Goal: Information Seeking & Learning: Learn about a topic

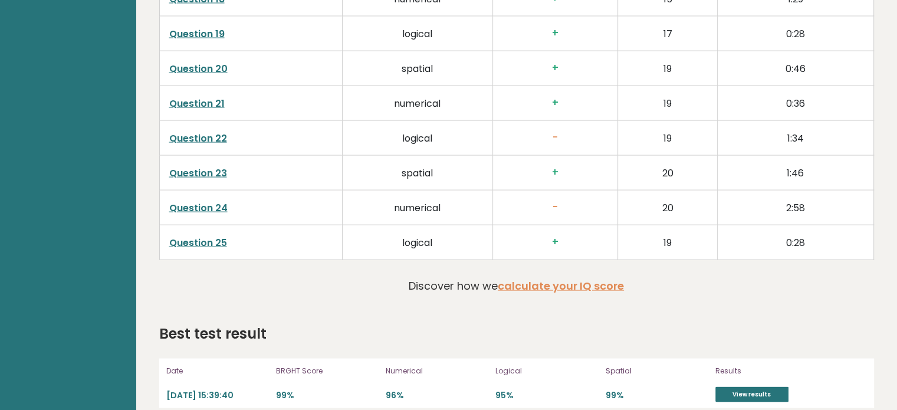
scroll to position [2389, 0]
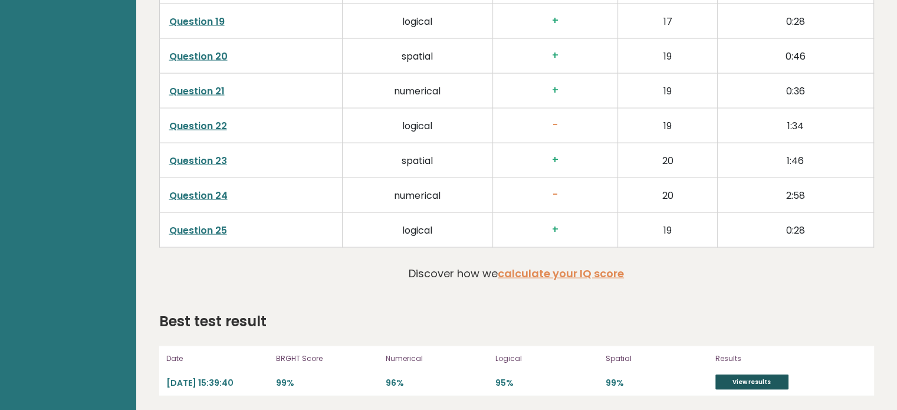
click at [743, 381] on link "View results" at bounding box center [751, 382] width 73 height 15
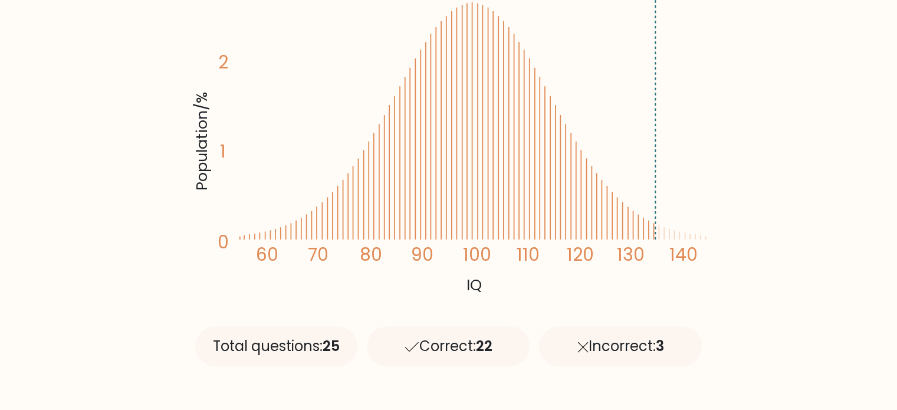
scroll to position [260, 0]
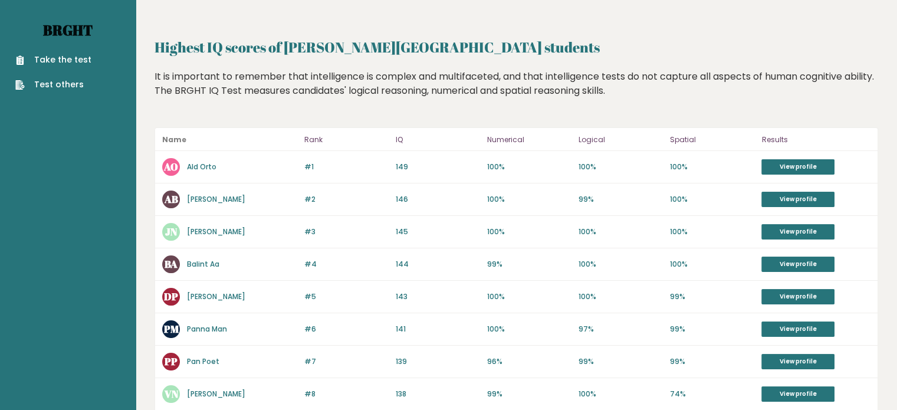
click at [77, 28] on link "Brght" at bounding box center [68, 30] width 50 height 19
click at [60, 28] on link "Brght" at bounding box center [68, 30] width 50 height 19
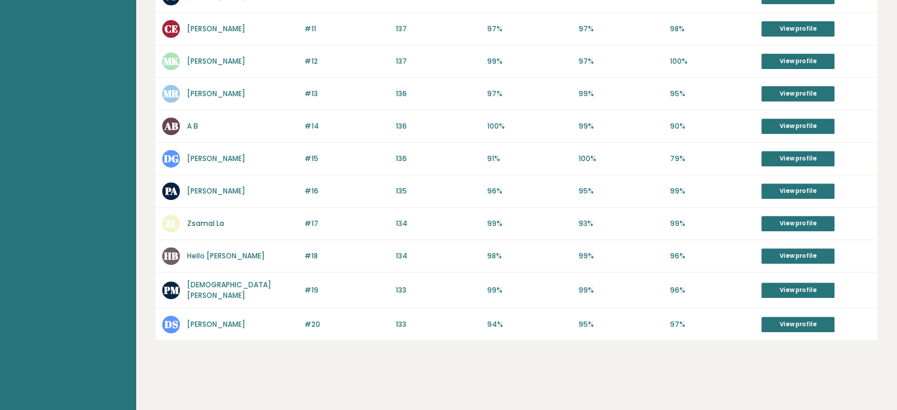
scroll to position [439, 0]
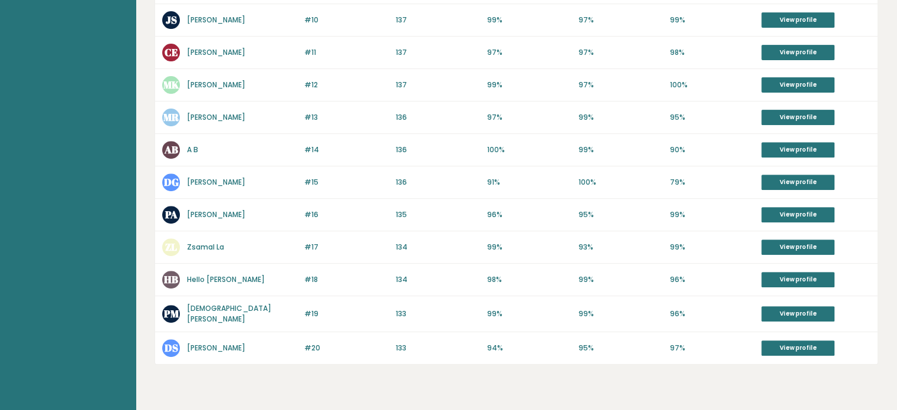
click at [199, 311] on link "Paholics Mariann" at bounding box center [229, 313] width 84 height 21
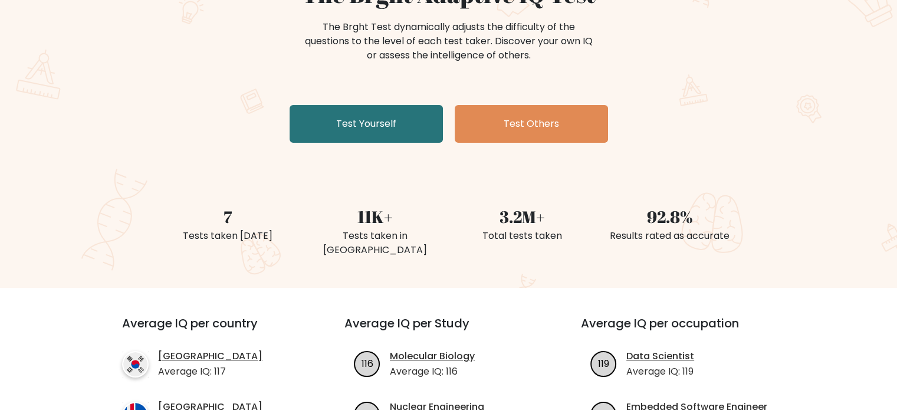
scroll to position [118, 0]
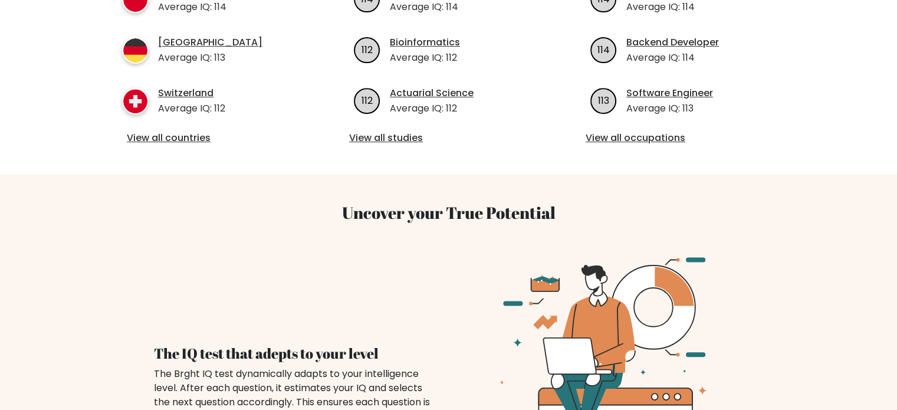
scroll to position [505, 0]
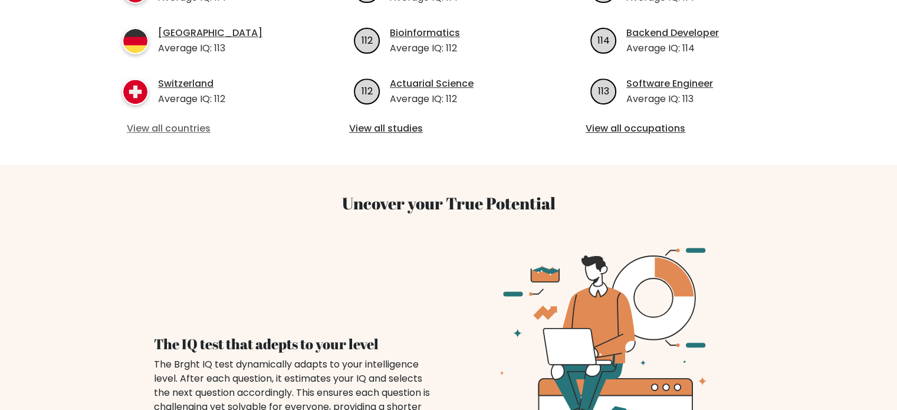
click at [162, 132] on link "View all countries" at bounding box center [212, 129] width 170 height 14
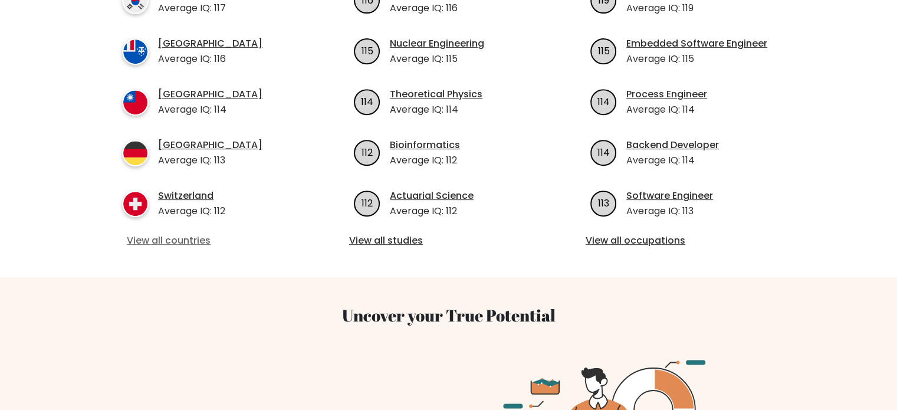
scroll to position [603, 0]
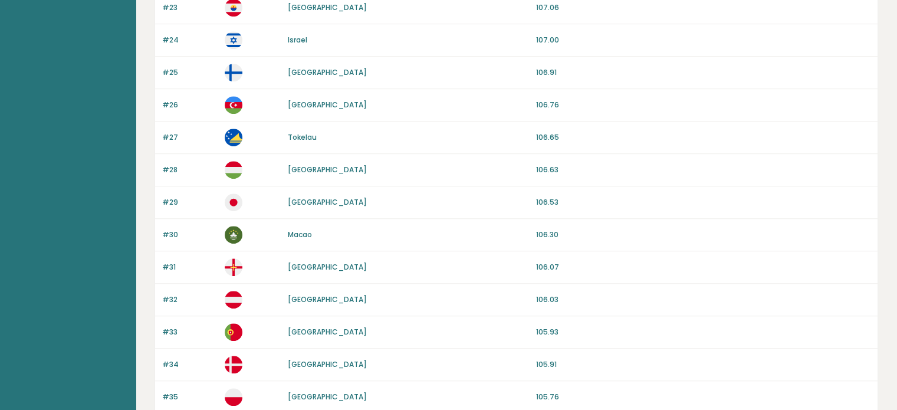
scroll to position [857, 0]
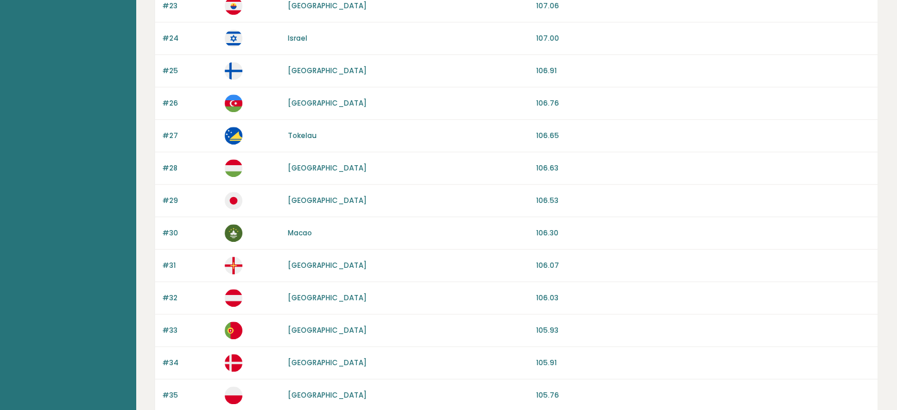
click at [304, 134] on link "Tokelau" at bounding box center [302, 135] width 29 height 10
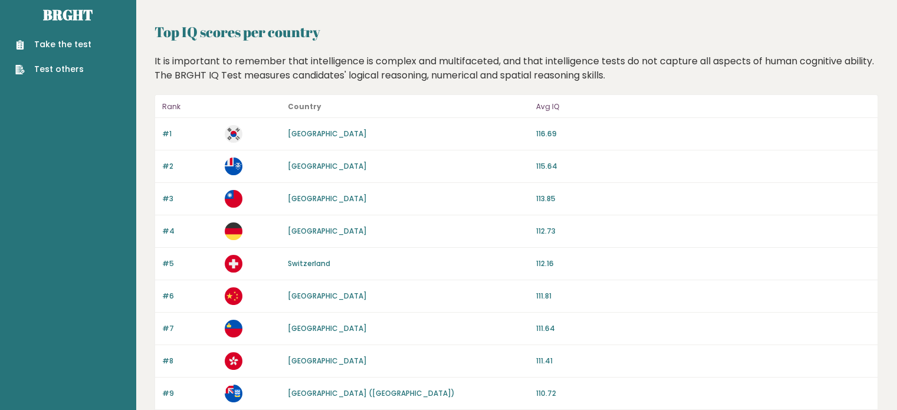
scroll to position [0, 0]
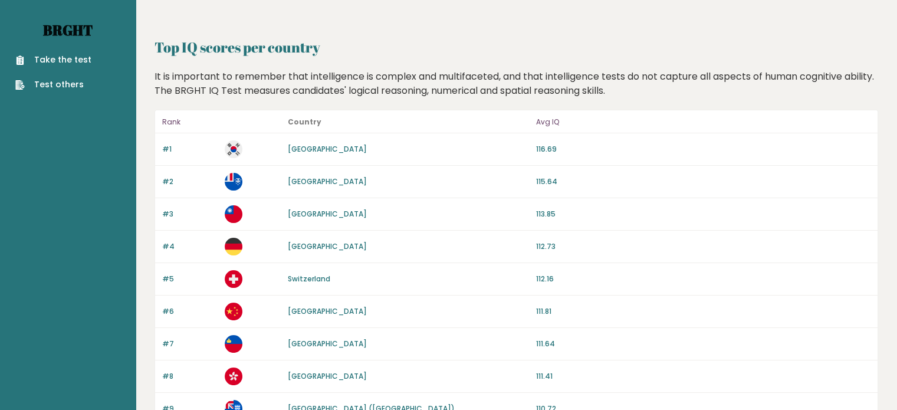
click at [71, 32] on link "Brght" at bounding box center [68, 30] width 50 height 19
